Goal: Transaction & Acquisition: Purchase product/service

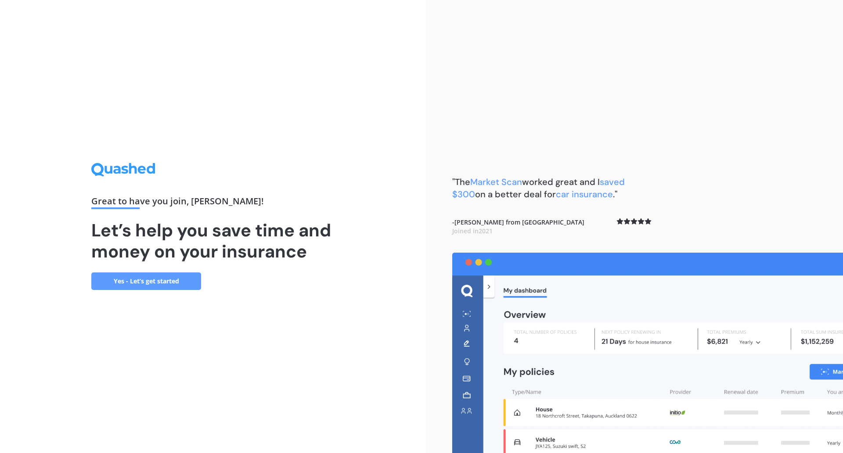
click at [155, 280] on link "Yes - Let’s get started" at bounding box center [146, 281] width 110 height 18
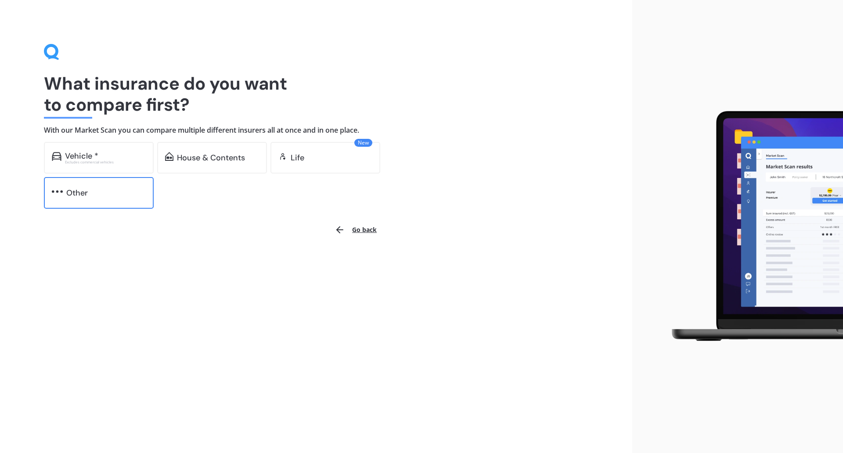
click at [81, 198] on div "Other" at bounding box center [99, 193] width 110 height 32
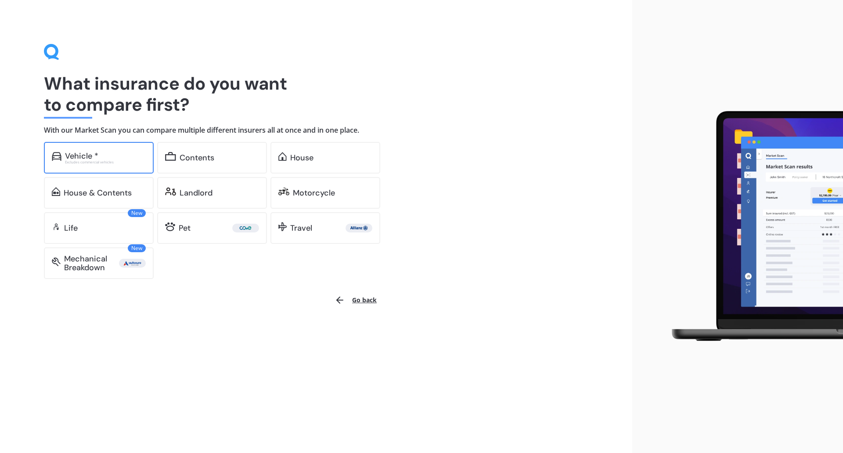
click at [97, 162] on div "Excludes commercial vehicles" at bounding box center [105, 162] width 81 height 4
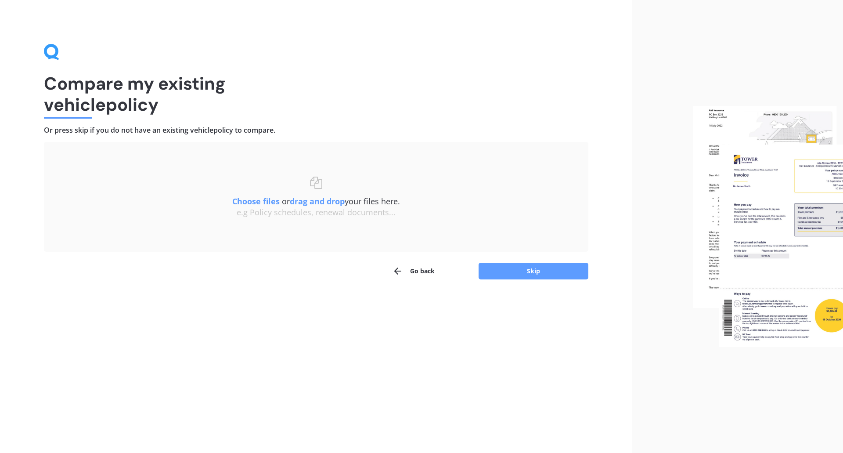
click at [399, 272] on icon "button" at bounding box center [397, 271] width 11 height 11
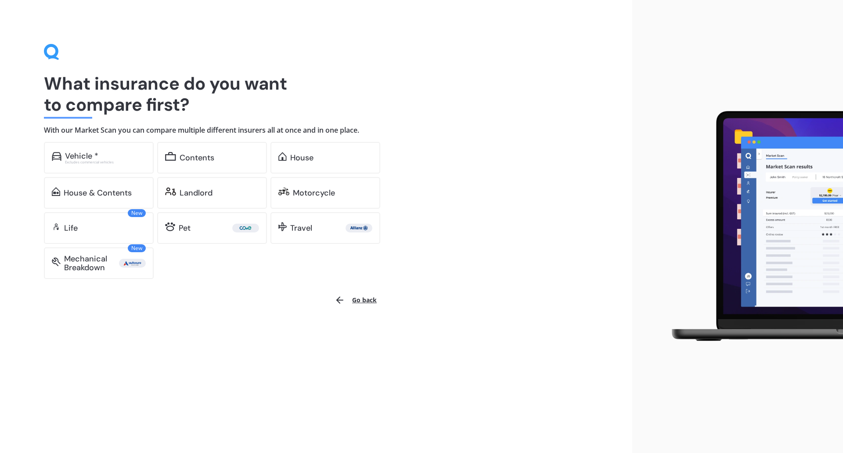
click at [399, 272] on div "Show me options online Select the cover you want to compare Vehicle * Excludes …" at bounding box center [237, 210] width 387 height 137
